Goal: Transaction & Acquisition: Purchase product/service

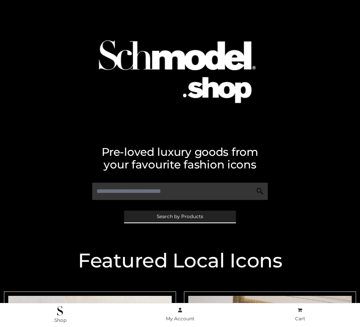
click at [180, 216] on span "Search by Products" at bounding box center [180, 216] width 46 height 5
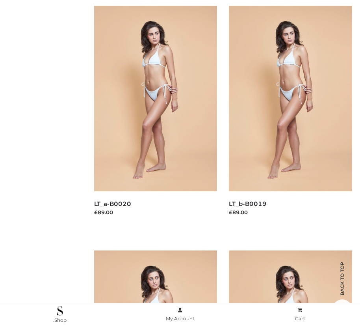
scroll to position [79, 0]
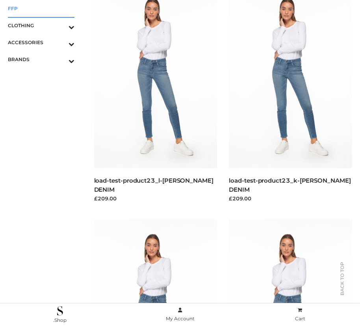
click at [41, 8] on span "FFP" at bounding box center [41, 8] width 67 height 9
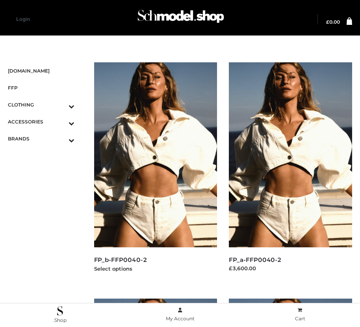
click at [155, 172] on img at bounding box center [155, 154] width 123 height 185
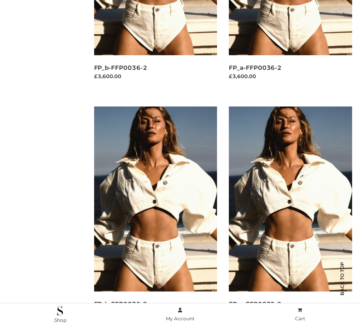
click at [155, 216] on img at bounding box center [155, 198] width 123 height 185
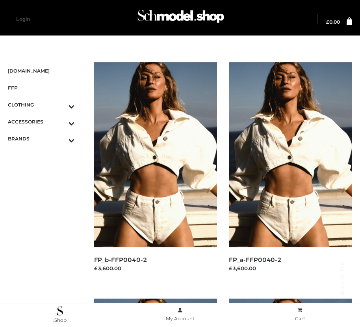
scroll to position [664, 0]
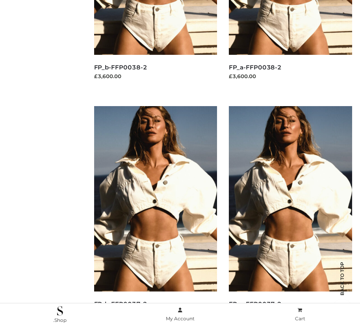
click at [155, 216] on img at bounding box center [155, 198] width 123 height 185
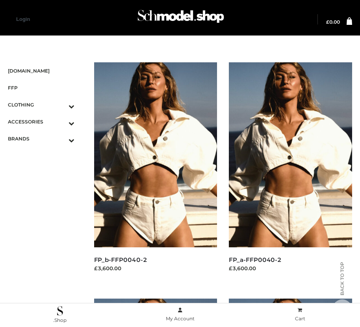
scroll to position [900, 0]
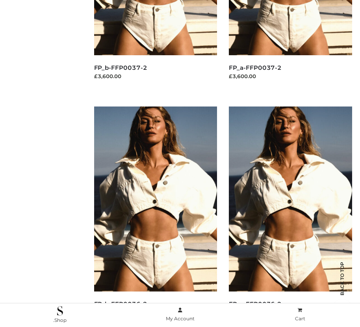
click at [155, 216] on img at bounding box center [155, 198] width 123 height 185
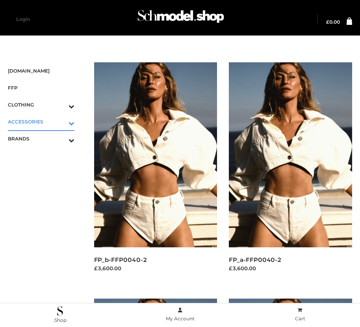
click at [60, 121] on icon "Toggle Submenu" at bounding box center [30, 123] width 88 height 9
click at [45, 155] on span "JEWELRY" at bounding box center [45, 155] width 59 height 9
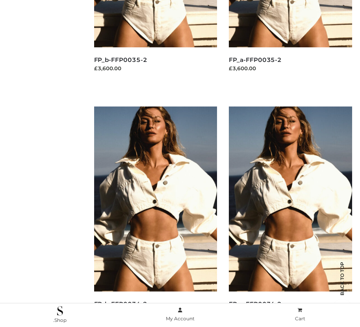
click at [155, 216] on img at bounding box center [155, 198] width 123 height 185
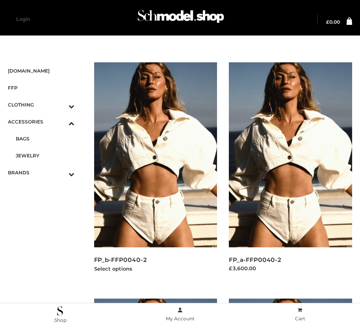
click at [155, 172] on img at bounding box center [155, 154] width 123 height 185
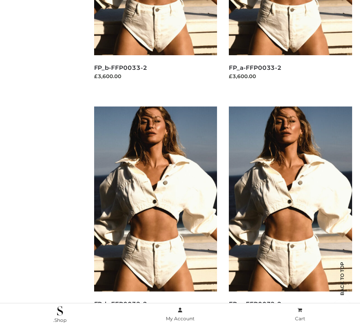
click at [290, 216] on img at bounding box center [290, 198] width 123 height 185
